Goal: Task Accomplishment & Management: Use online tool/utility

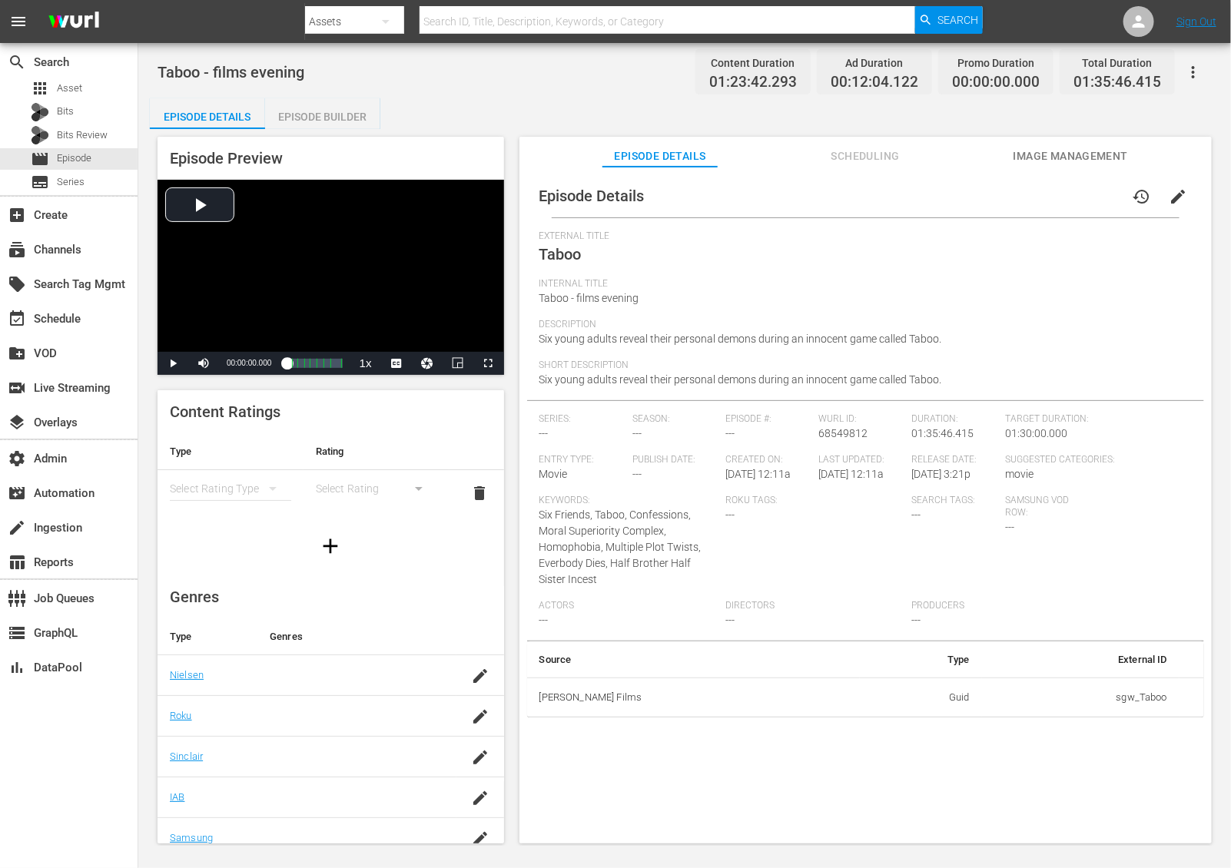
click at [343, 121] on div "Episode Builder" at bounding box center [322, 116] width 115 height 37
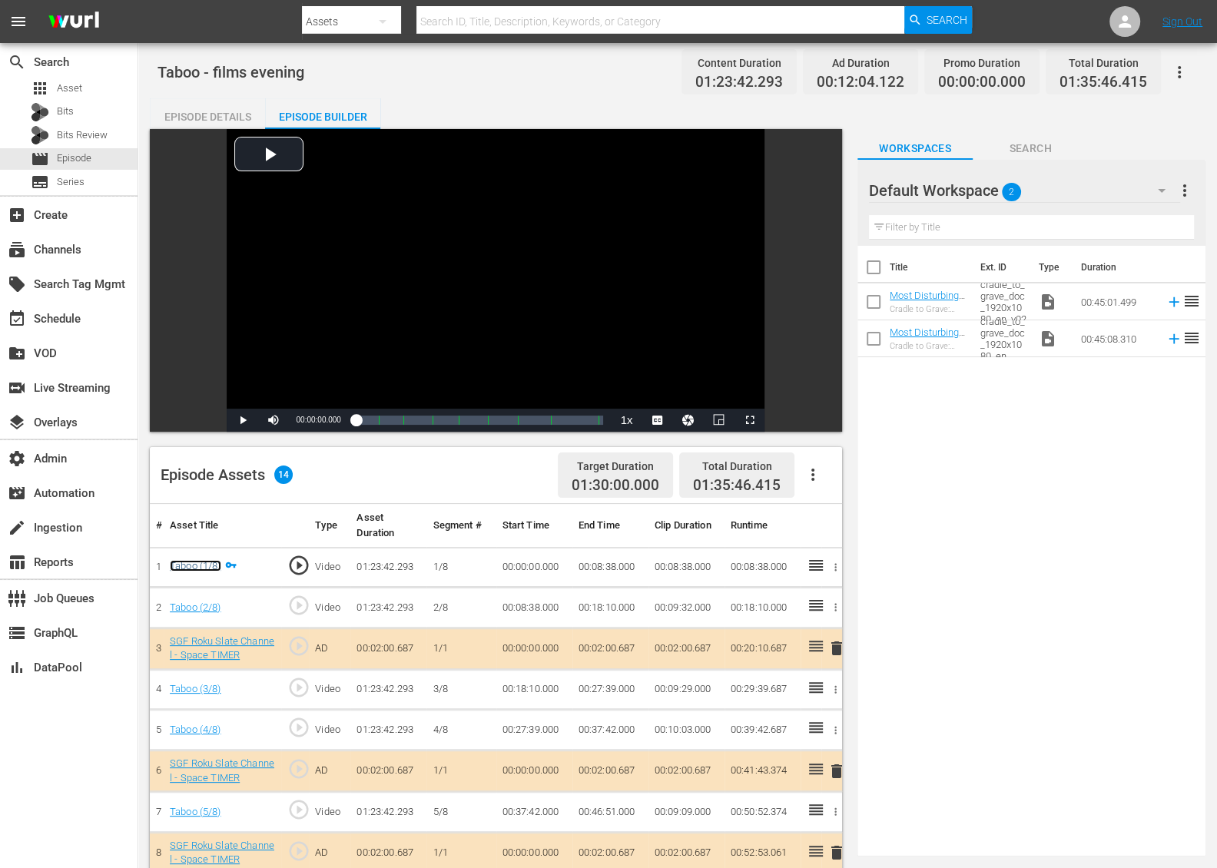
click at [198, 562] on link "Taboo (1/8)" at bounding box center [195, 566] width 51 height 12
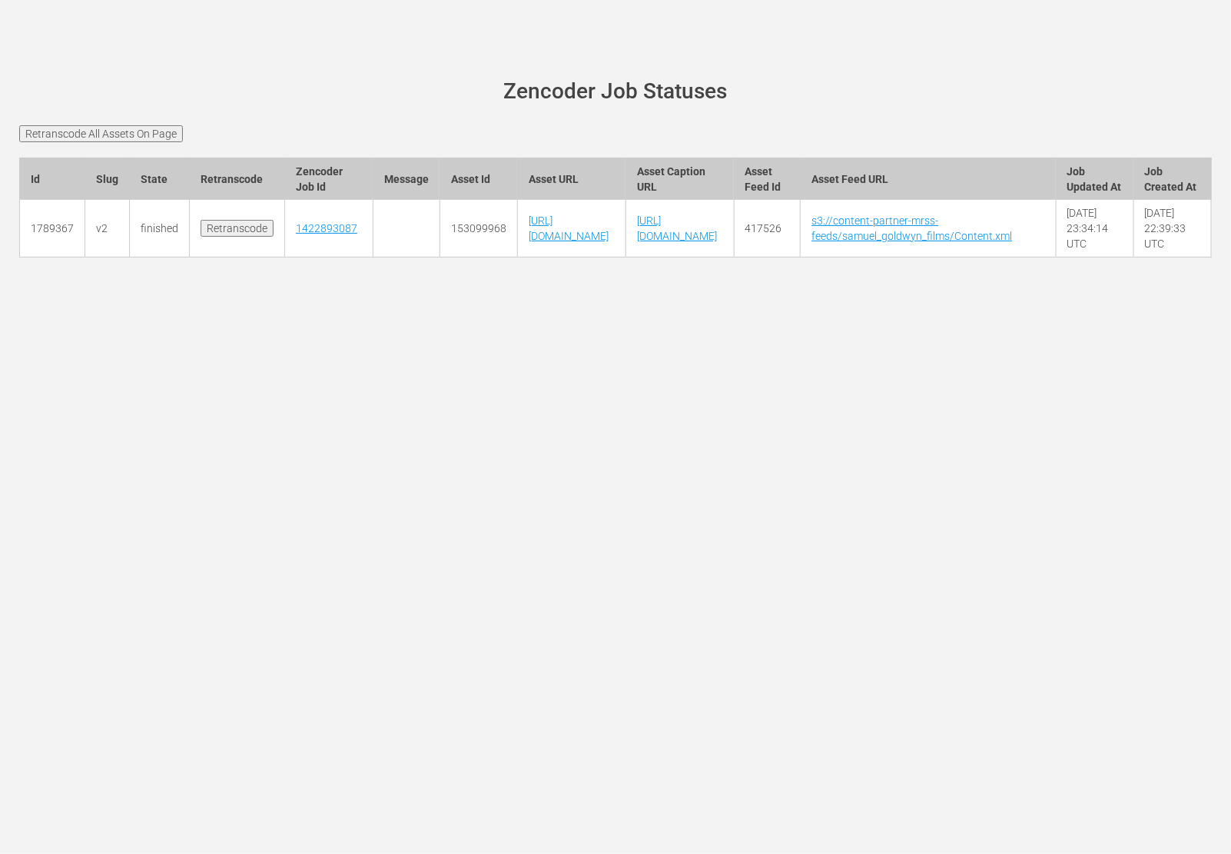
click at [222, 237] on input "Retranscode" at bounding box center [237, 228] width 73 height 17
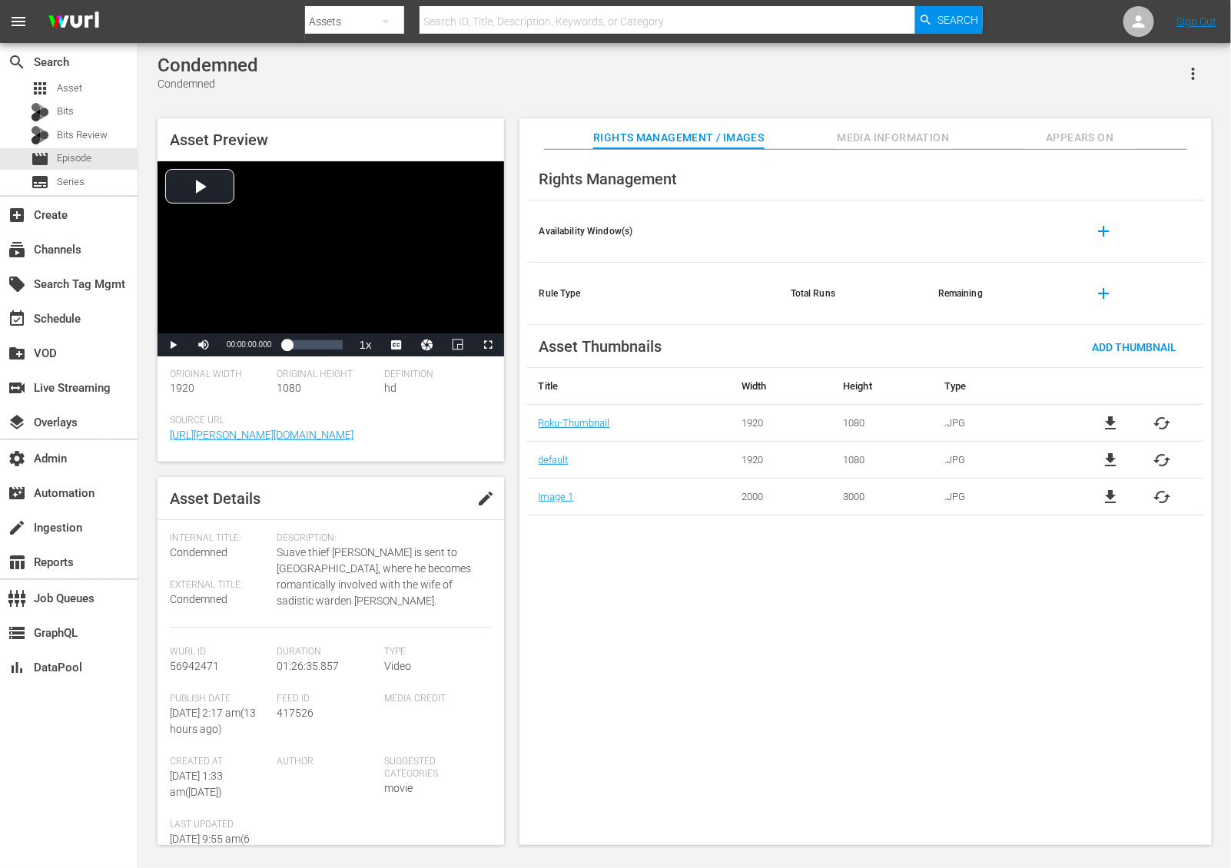
click at [1085, 124] on button "Appears On" at bounding box center [1080, 133] width 115 height 31
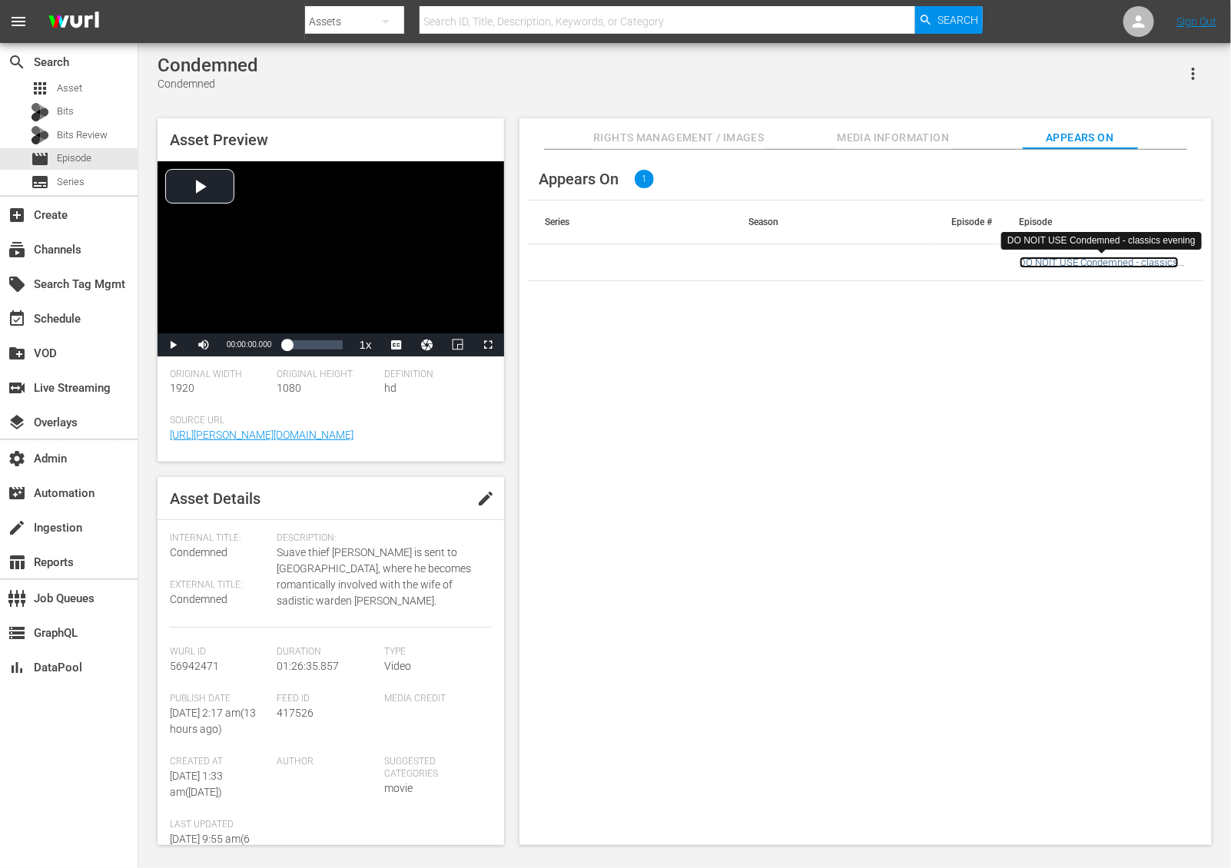
click at [1096, 261] on link "DO NOIT USE Condemned - classics evening" at bounding box center [1099, 268] width 159 height 23
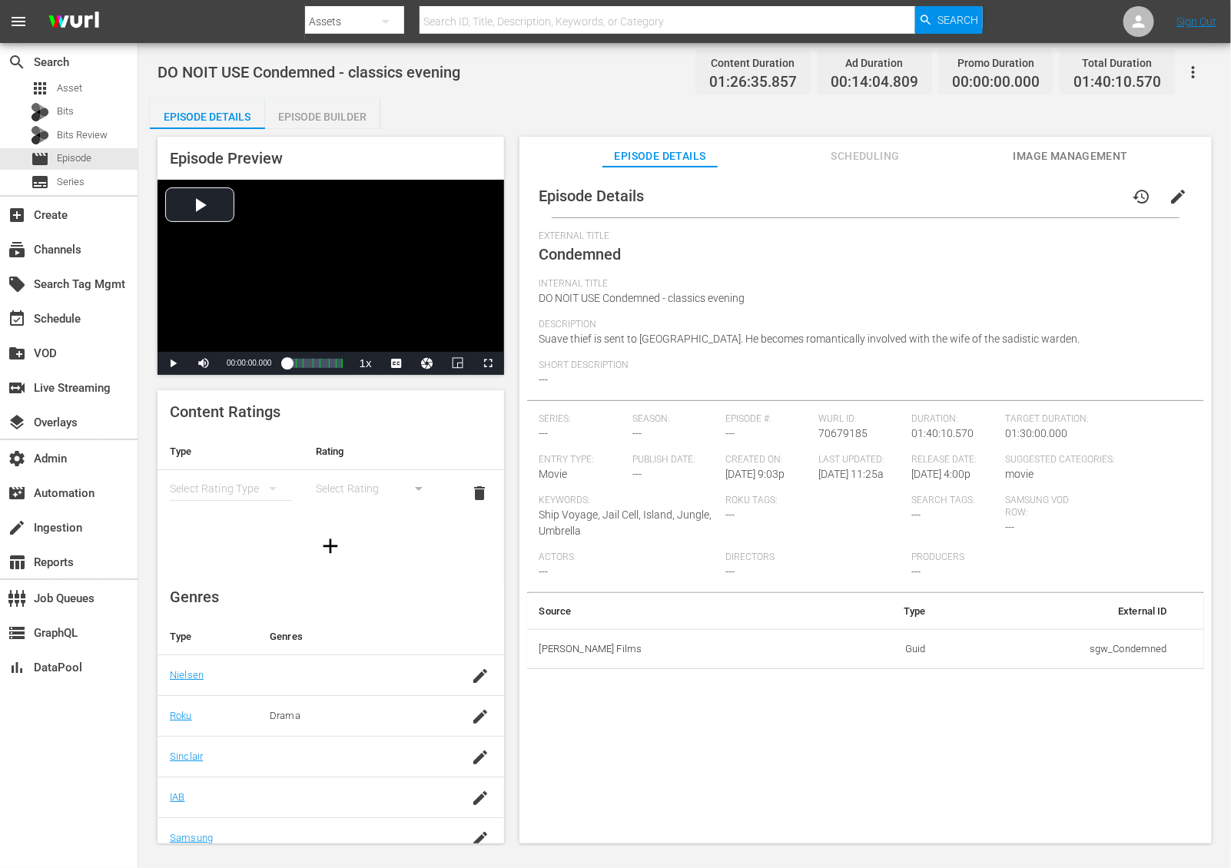
click at [1190, 69] on icon "button" at bounding box center [1193, 72] width 18 height 18
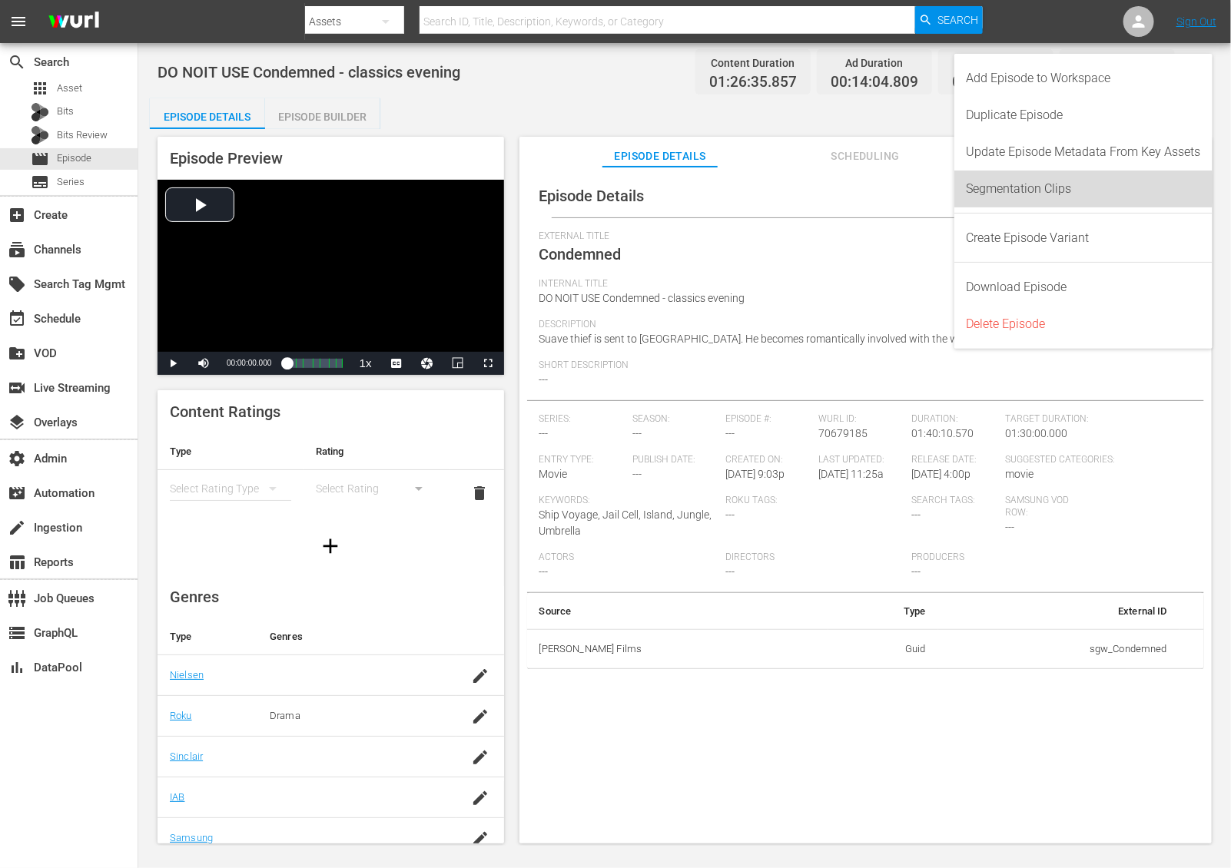
click at [1063, 189] on div "Segmentation Clips" at bounding box center [1084, 189] width 234 height 37
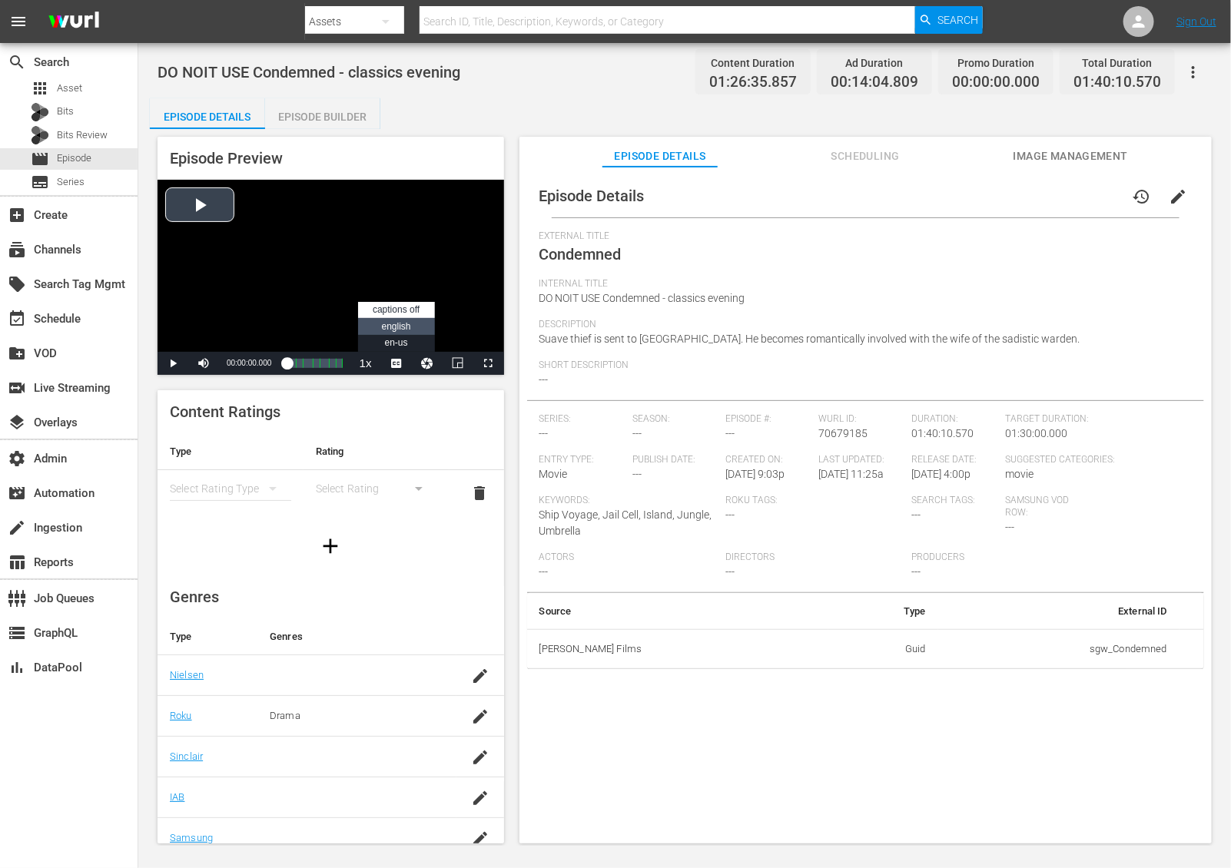
click at [403, 327] on span "english" at bounding box center [396, 326] width 29 height 11
click at [173, 363] on span "Video Player" at bounding box center [173, 363] width 0 height 0
click at [323, 367] on div "01:06:47.046 Condemned (5/7)" at bounding box center [323, 363] width 1 height 15
click at [489, 363] on span "Video Player" at bounding box center [489, 363] width 0 height 0
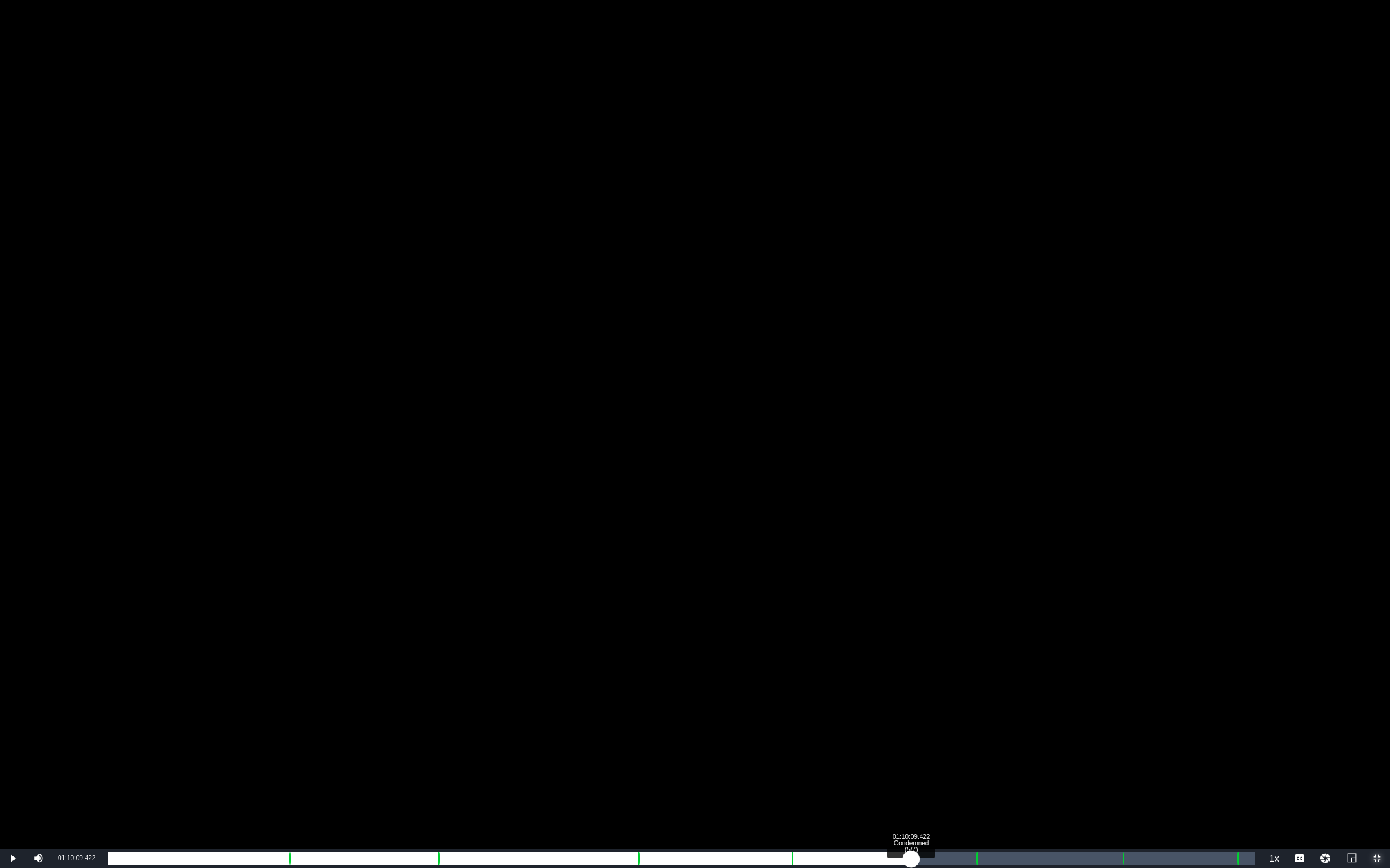
click at [911, 726] on div "Loaded : 68.71% 01:10:09.422 Condemned (5/7) 00:58:52.604 Cue Point 1: 00:15:46…" at bounding box center [681, 858] width 1146 height 13
click at [318, 726] on div "00:18:22.949 Condemned (2/7)" at bounding box center [318, 858] width 1 height 13
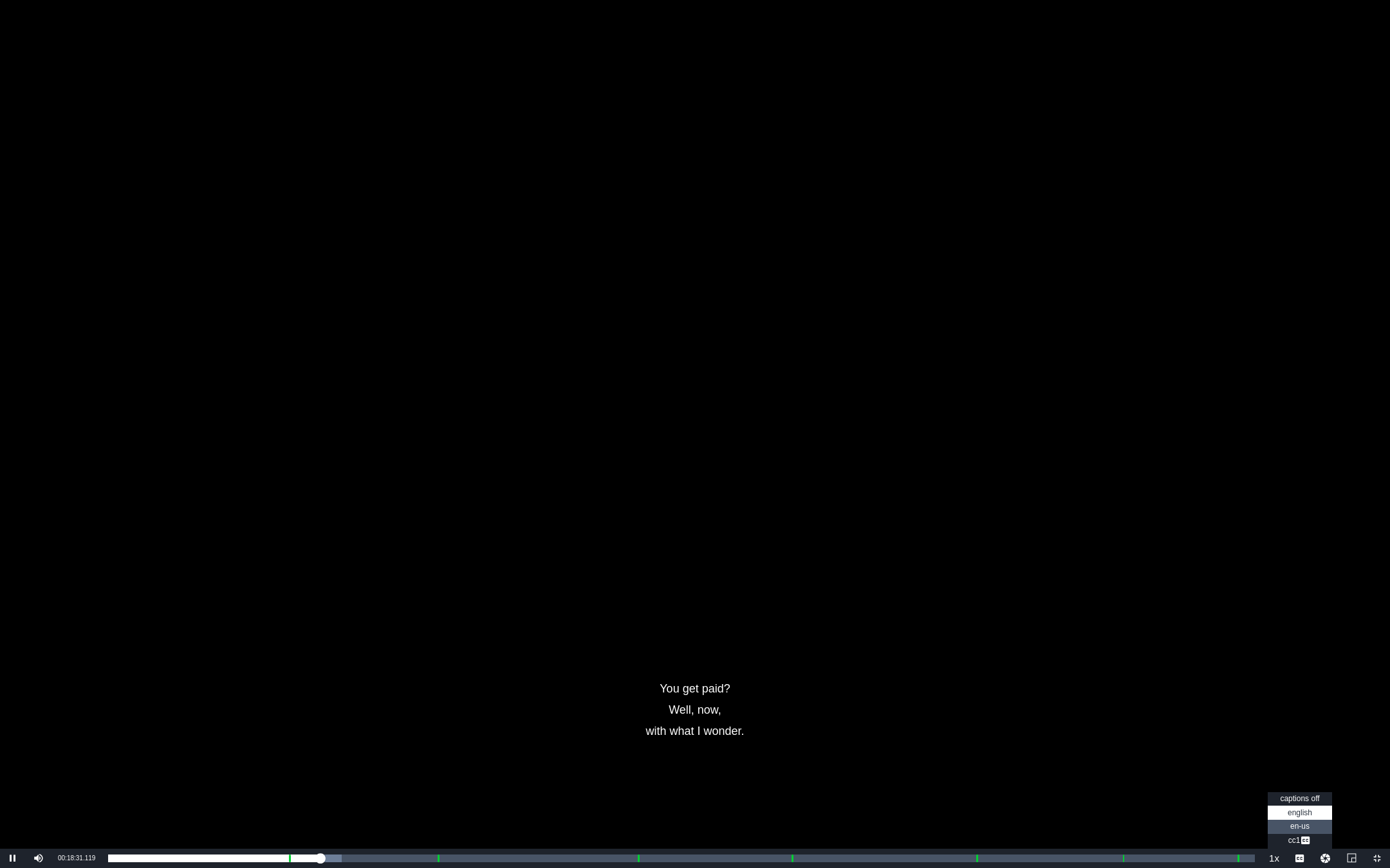
click at [1030, 726] on li "en-us" at bounding box center [1300, 827] width 64 height 14
click at [1030, 726] on span "Video Player" at bounding box center [1305, 841] width 12 height 13
click at [1030, 726] on span "Video Player" at bounding box center [1377, 859] width 0 height 0
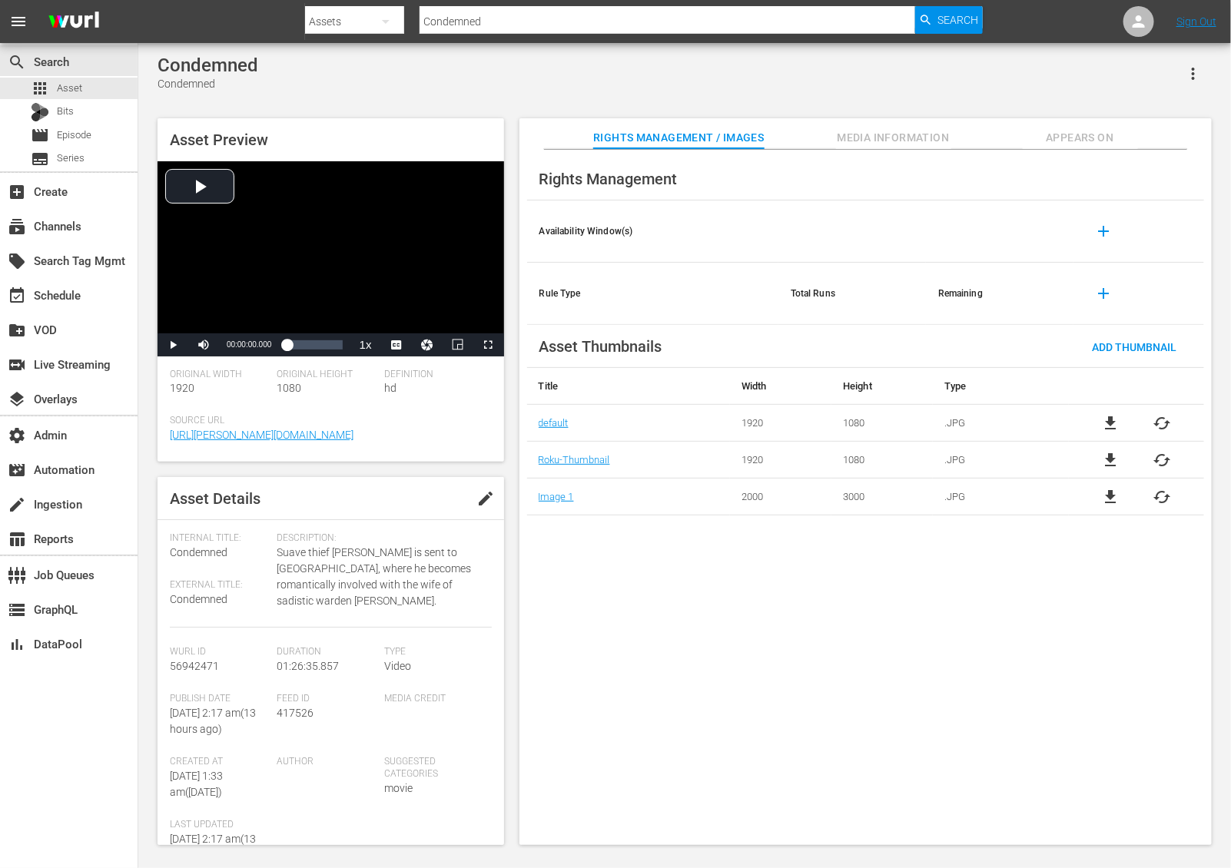
scroll to position [213, 0]
